Goal: Information Seeking & Learning: Learn about a topic

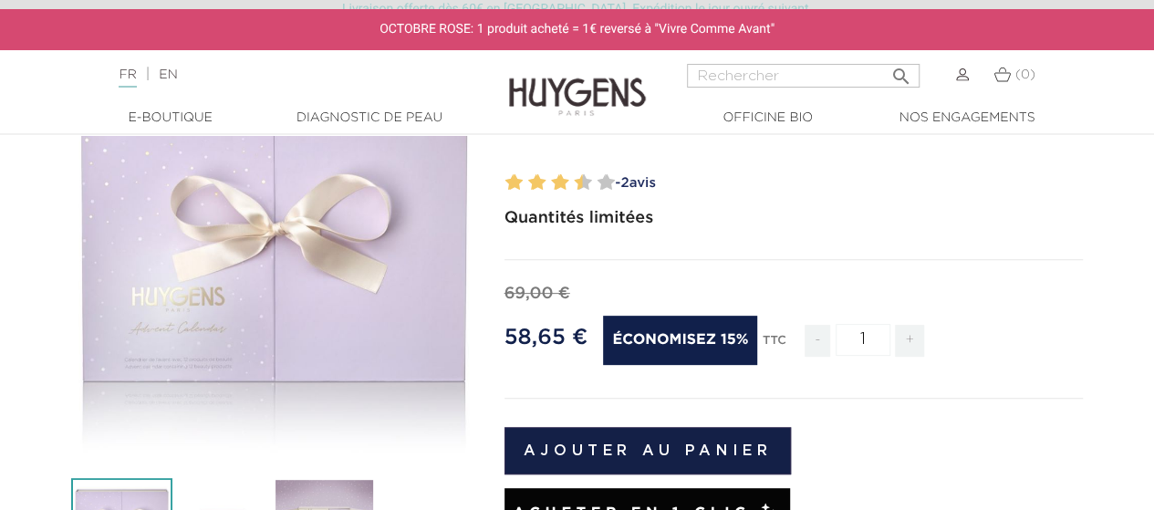
scroll to position [547, 0]
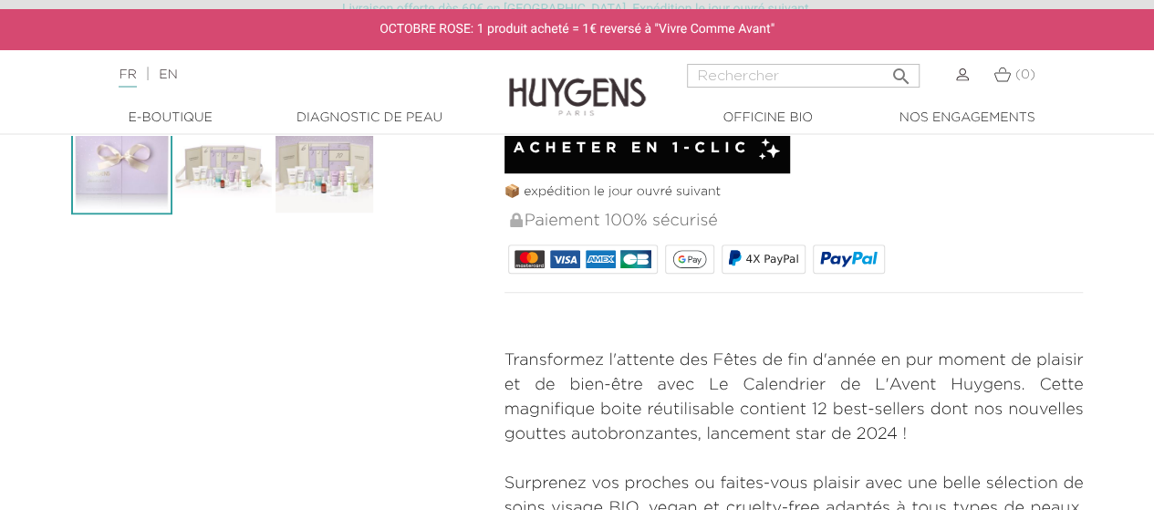
click at [214, 190] on img at bounding box center [222, 163] width 101 height 101
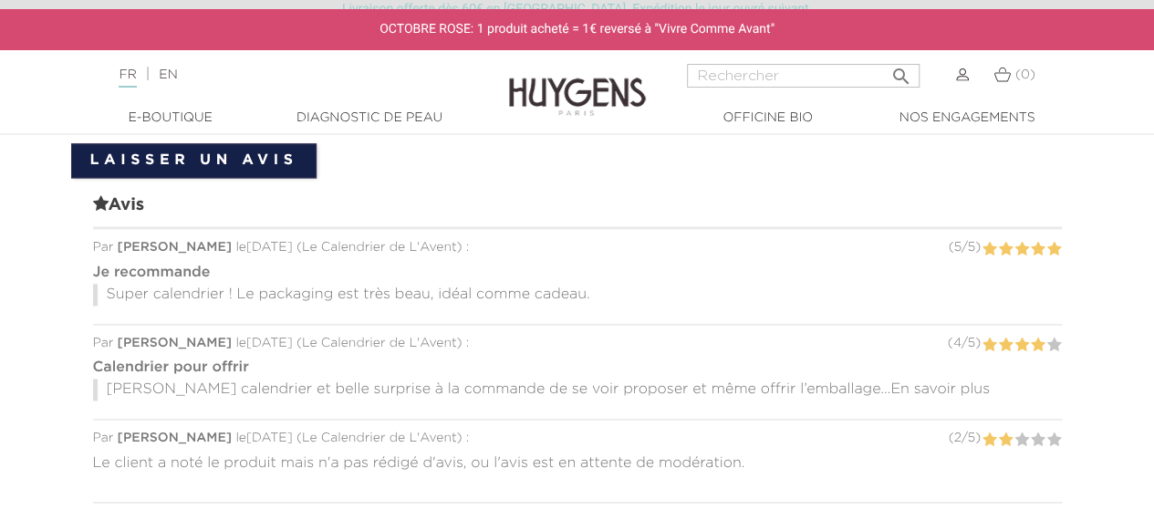
scroll to position [1094, 0]
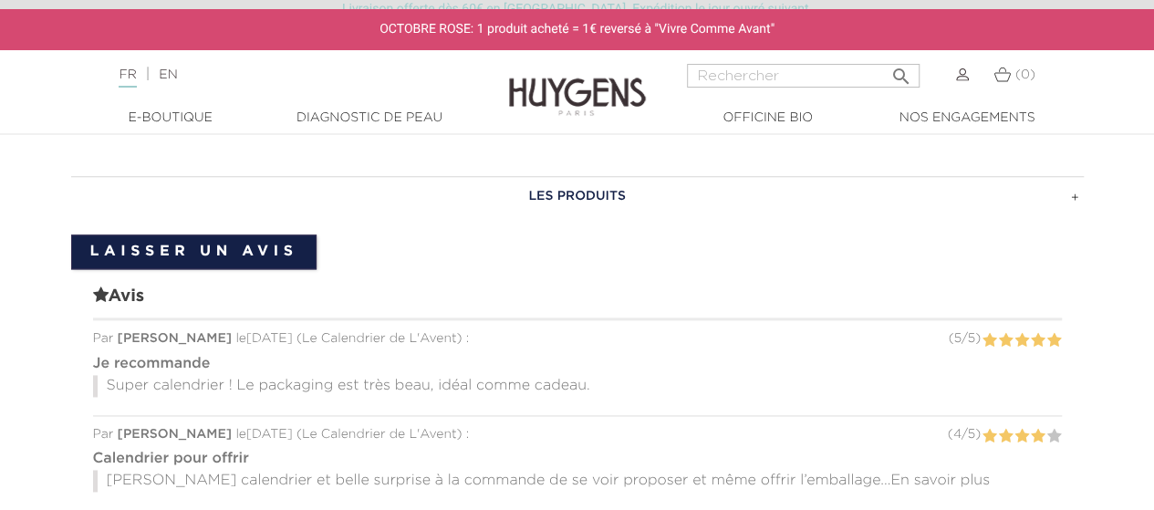
click at [576, 191] on h3 "LES PRODUITS" at bounding box center [577, 196] width 1012 height 40
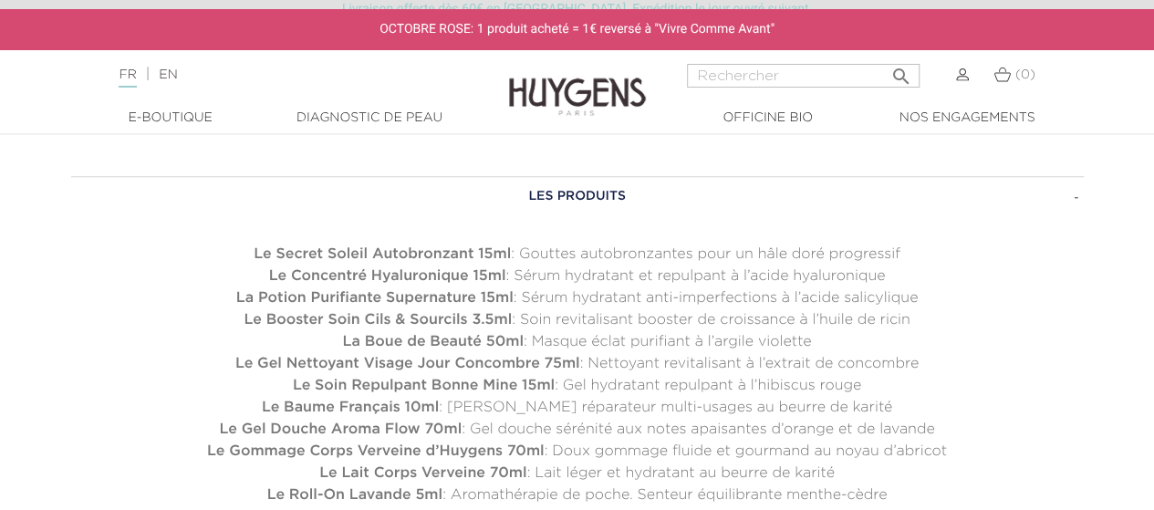
scroll to position [1186, 0]
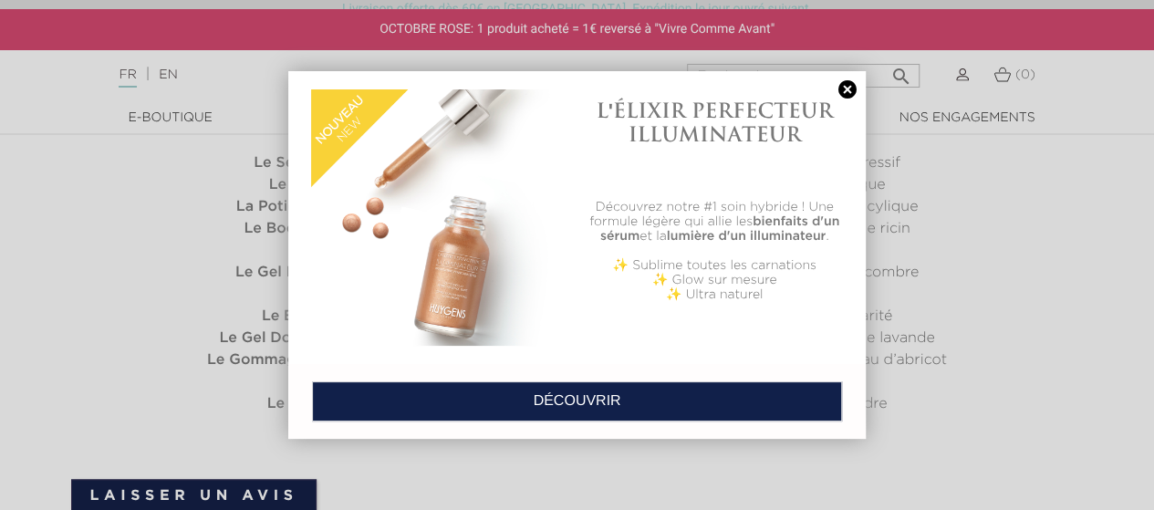
click at [854, 96] on link at bounding box center [848, 89] width 26 height 19
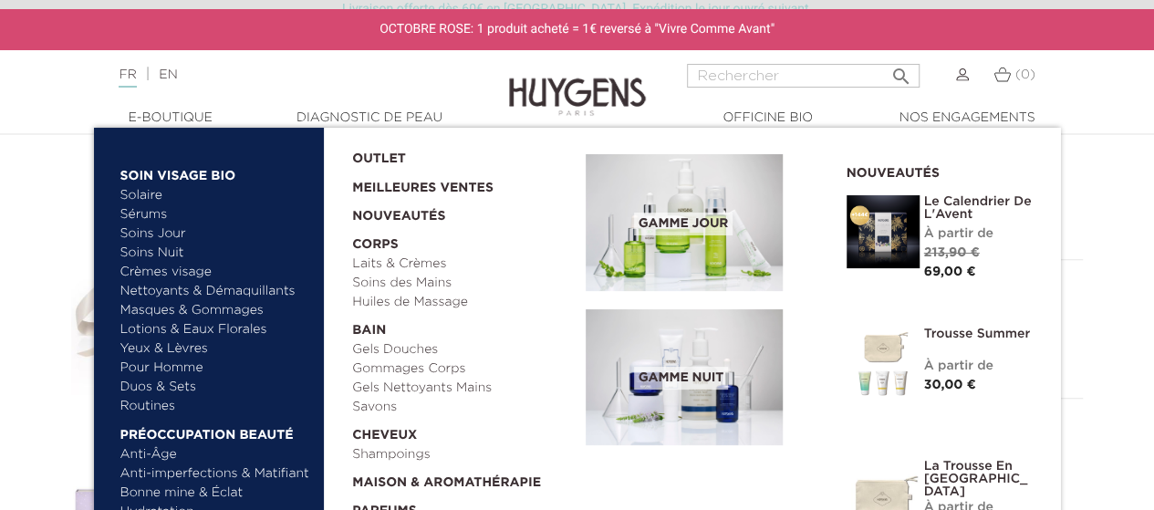
scroll to position [274, 0]
click at [278, 472] on link "Anti-imperfections & Matifiant" at bounding box center [215, 473] width 191 height 19
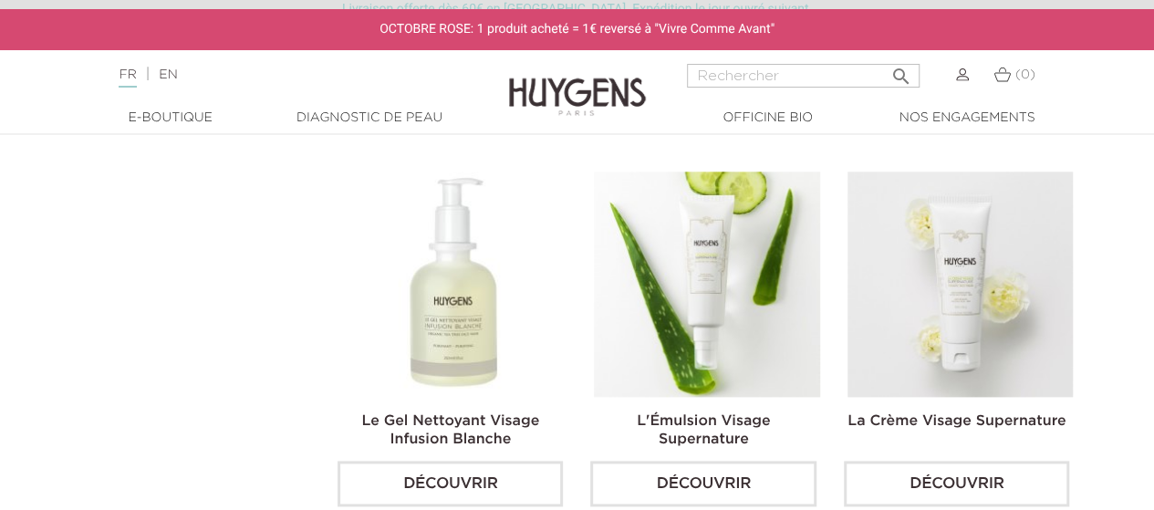
scroll to position [730, 0]
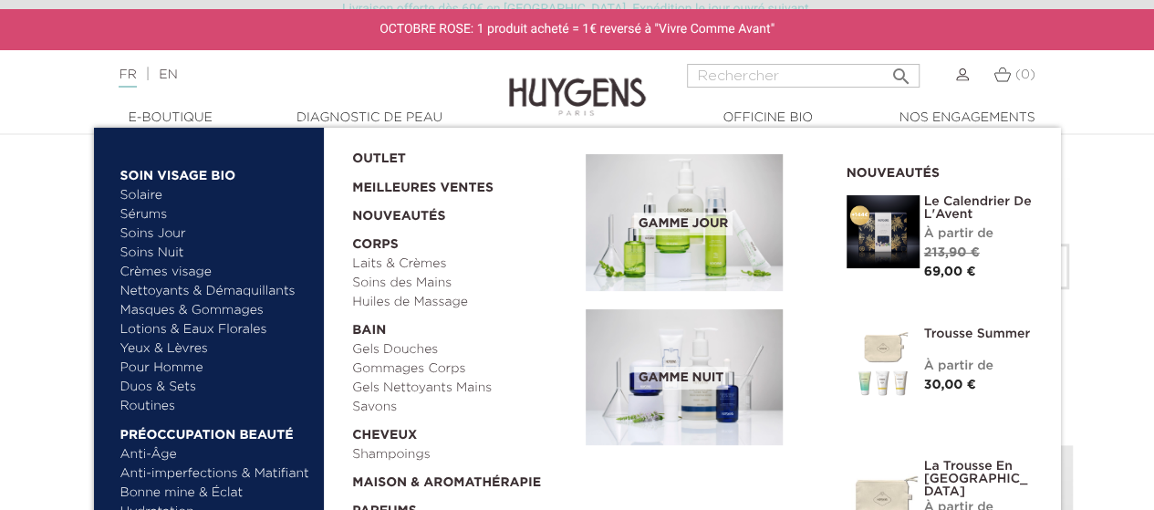
click at [182, 306] on link "Masques & Gommages" at bounding box center [215, 310] width 191 height 19
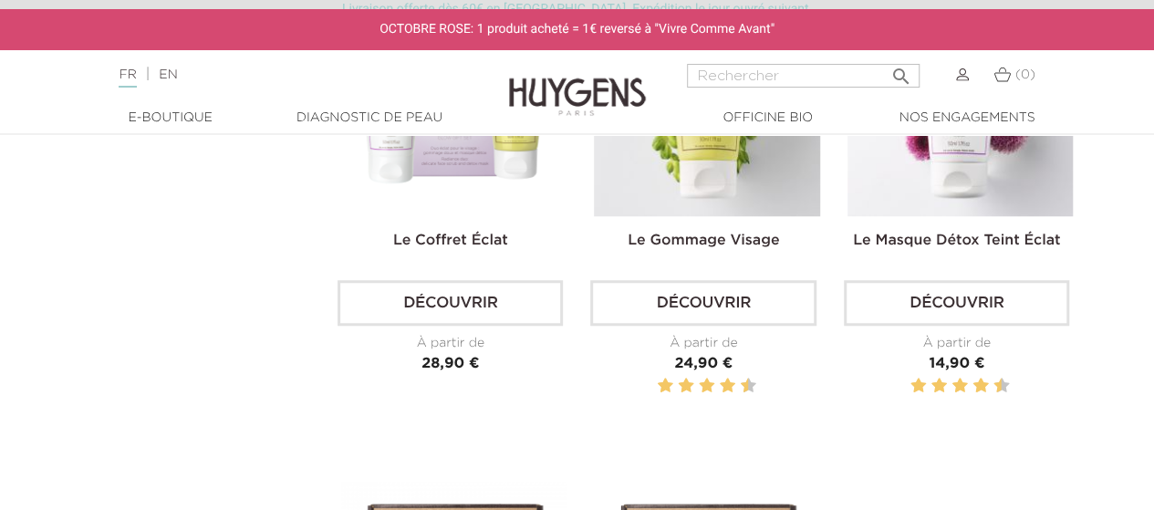
scroll to position [456, 0]
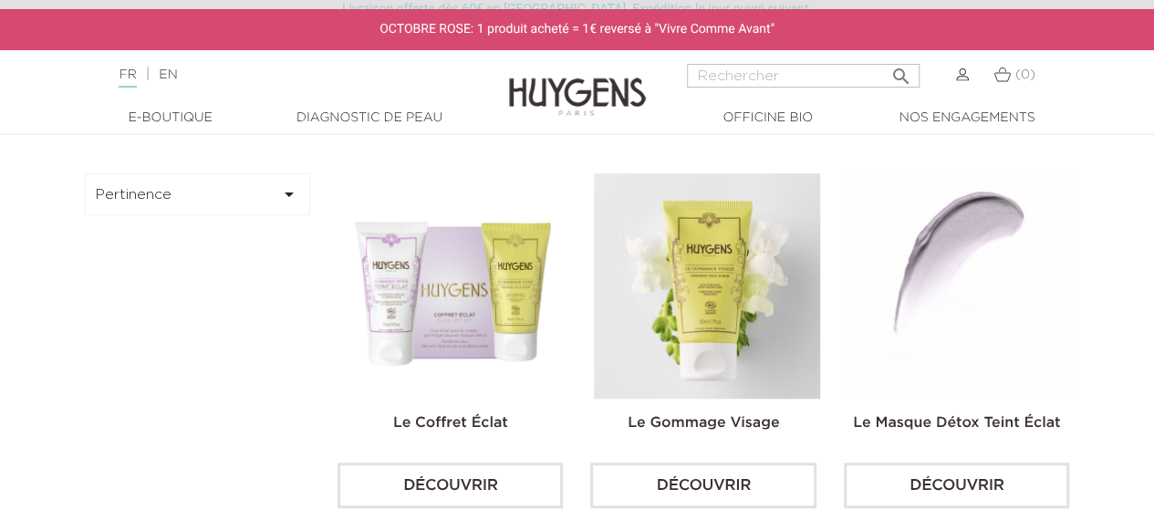
click at [937, 293] on img at bounding box center [959, 285] width 225 height 225
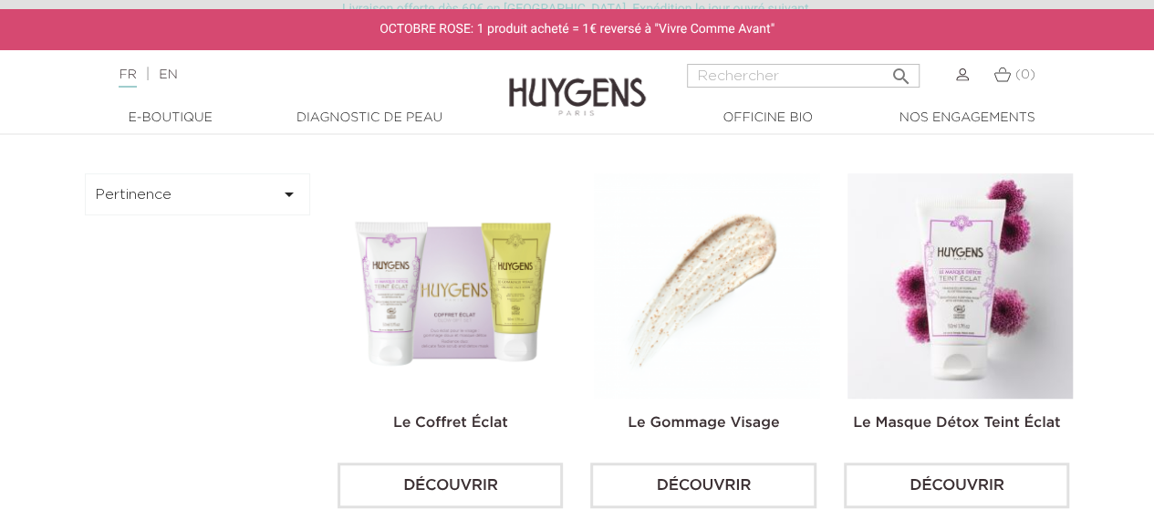
scroll to position [547, 0]
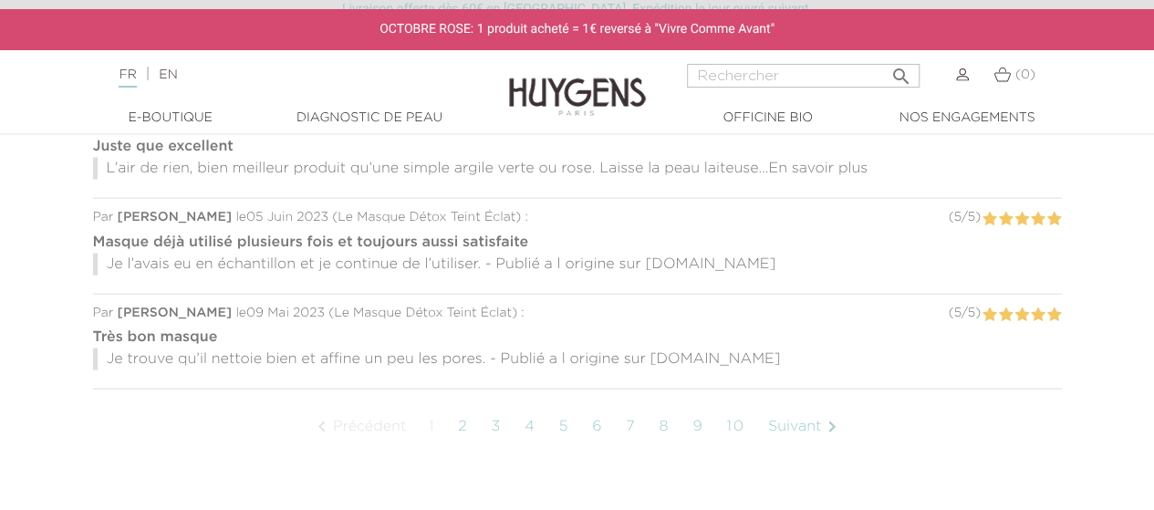
scroll to position [2007, 0]
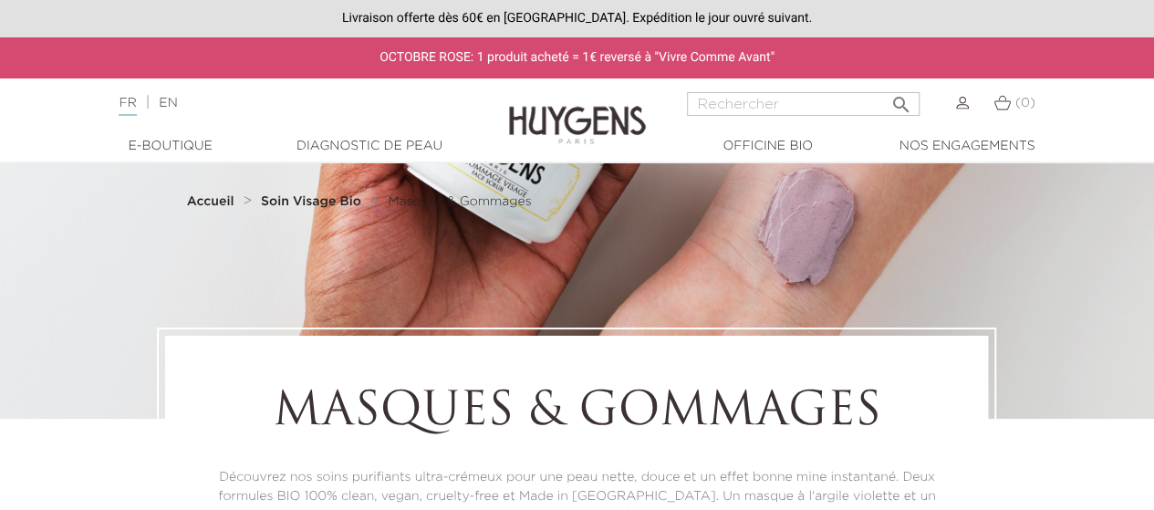
scroll to position [547, 0]
